Goal: Information Seeking & Learning: Compare options

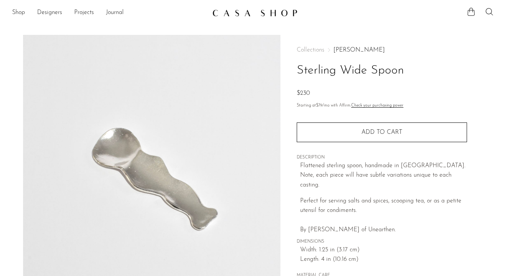
click at [253, 14] on img at bounding box center [254, 13] width 85 height 8
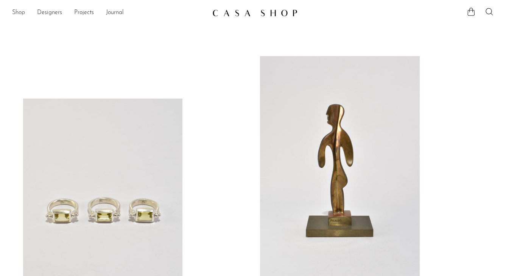
click at [17, 10] on link "Shop" at bounding box center [18, 13] width 13 height 10
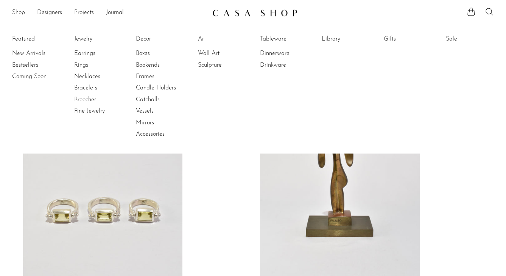
click at [26, 51] on link "New Arrivals" at bounding box center [40, 53] width 57 height 8
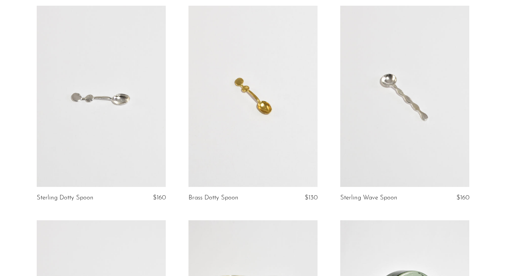
scroll to position [285, 0]
click at [357, 64] on link at bounding box center [404, 96] width 129 height 181
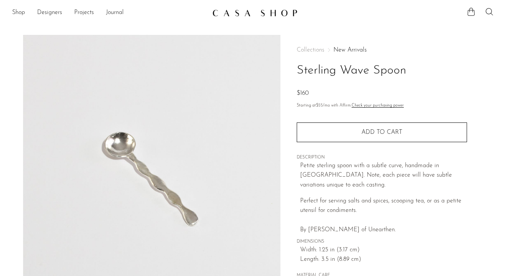
click at [172, 194] on img at bounding box center [152, 177] width 258 height 284
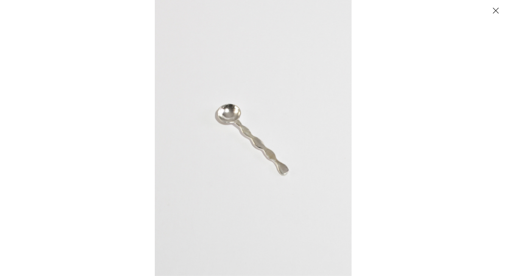
click at [226, 132] on img at bounding box center [253, 138] width 197 height 276
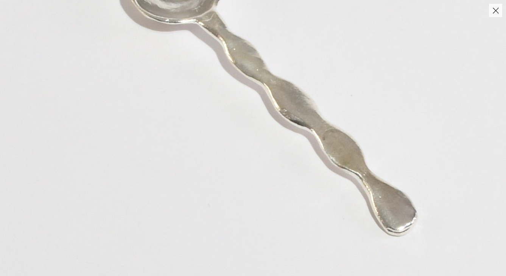
click at [226, 132] on img at bounding box center [274, 84] width 794 height 1111
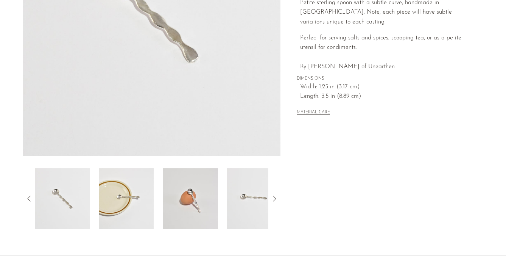
scroll to position [156, 0]
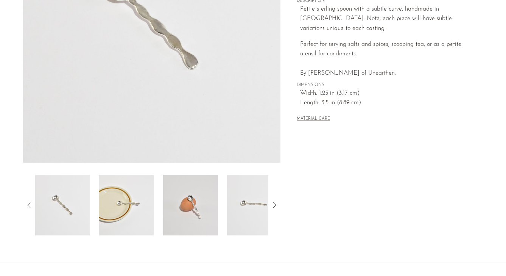
click at [133, 226] on img at bounding box center [126, 205] width 55 height 61
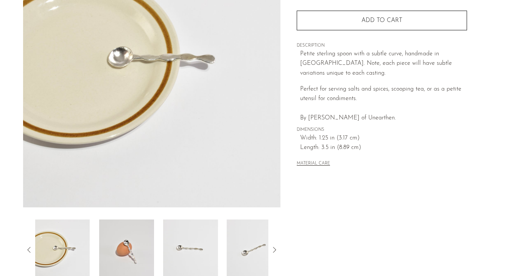
scroll to position [96, 0]
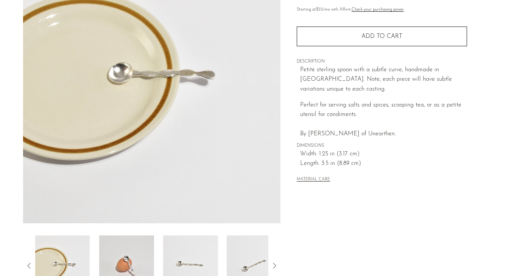
click at [127, 255] on img at bounding box center [126, 265] width 55 height 61
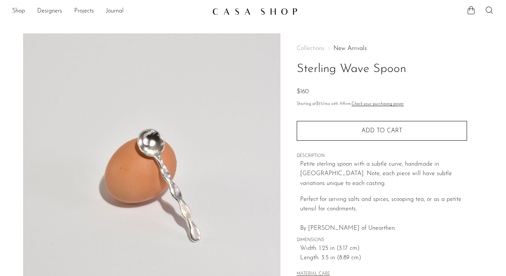
scroll to position [0, 0]
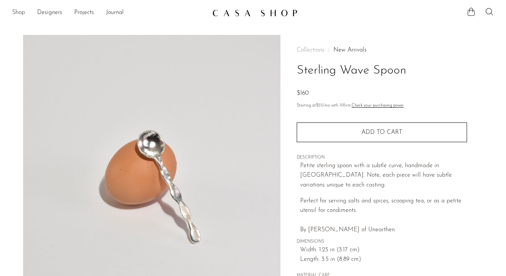
click at [23, 13] on link "Shop" at bounding box center [18, 13] width 13 height 10
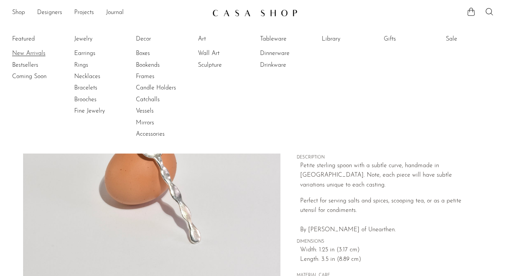
click at [25, 51] on link "New Arrivals" at bounding box center [40, 53] width 57 height 8
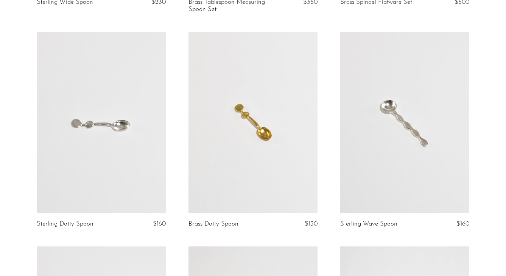
scroll to position [275, 0]
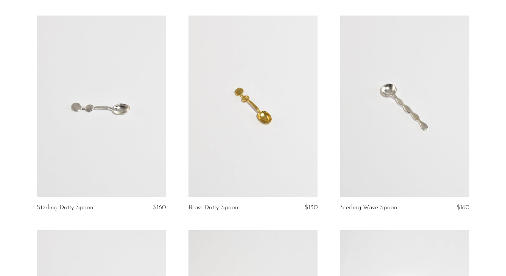
click at [212, 55] on link at bounding box center [253, 106] width 129 height 181
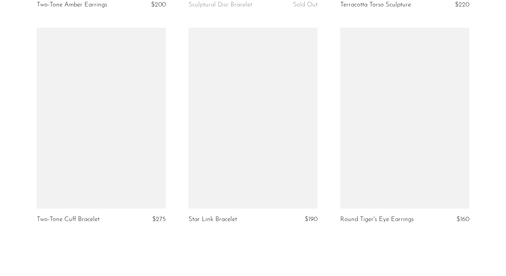
scroll to position [2438, 0]
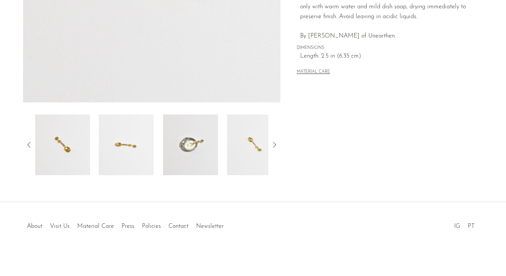
scroll to position [217, 0]
click at [195, 149] on img at bounding box center [190, 144] width 55 height 61
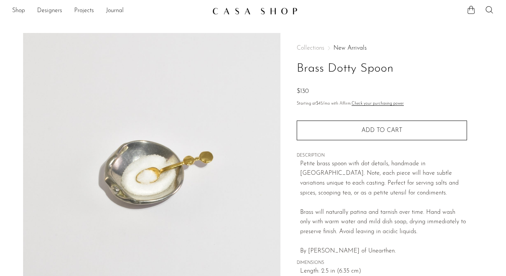
scroll to position [0, 0]
